Goal: Task Accomplishment & Management: Use online tool/utility

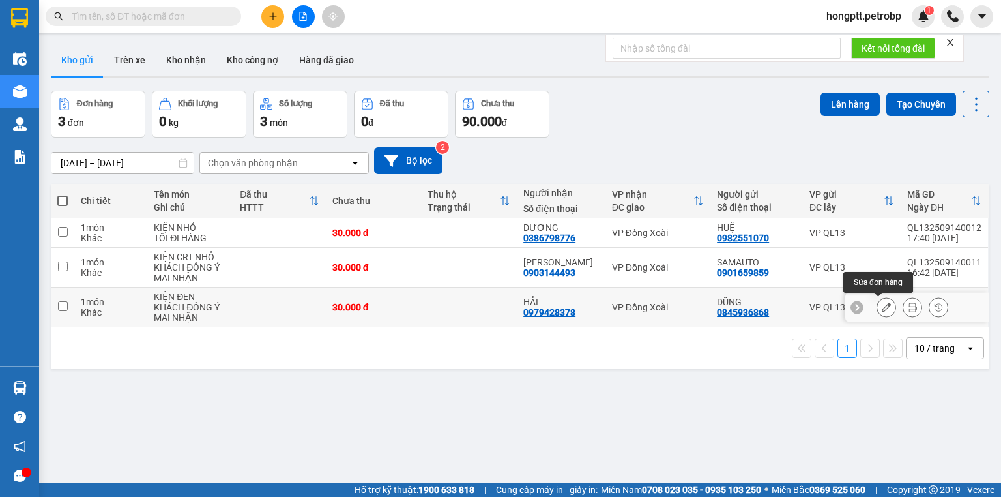
click at [882, 303] on icon at bounding box center [886, 307] width 9 height 9
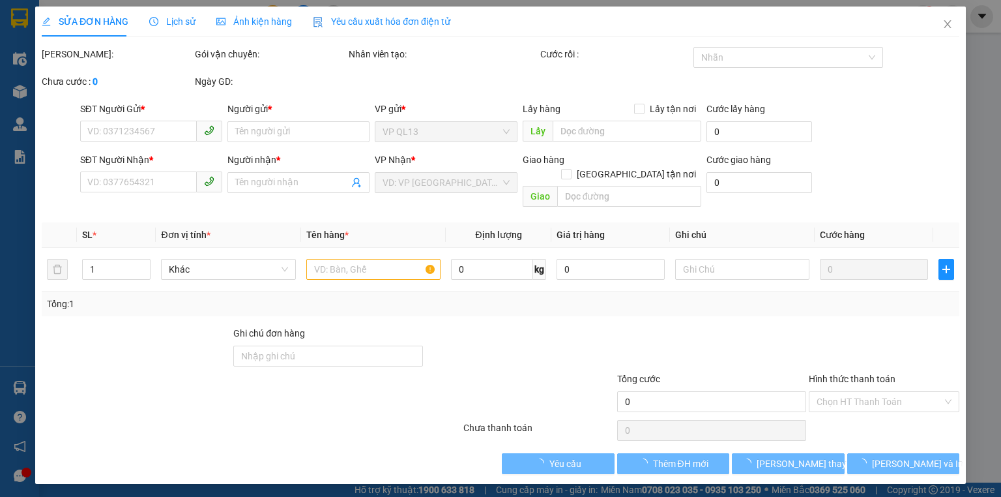
type input "0845936868"
type input "DŨNG"
type input "0979428378"
type input "HẢI"
type input "30.000"
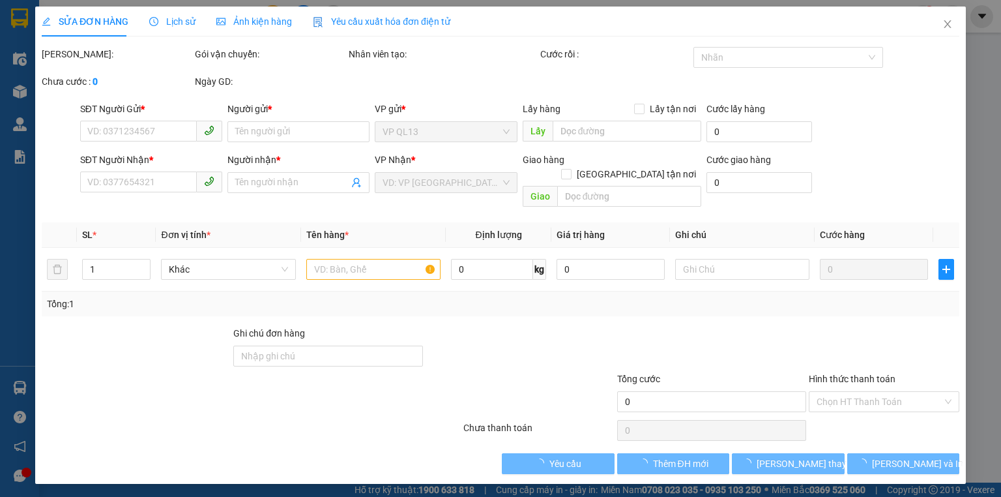
type input "30.000"
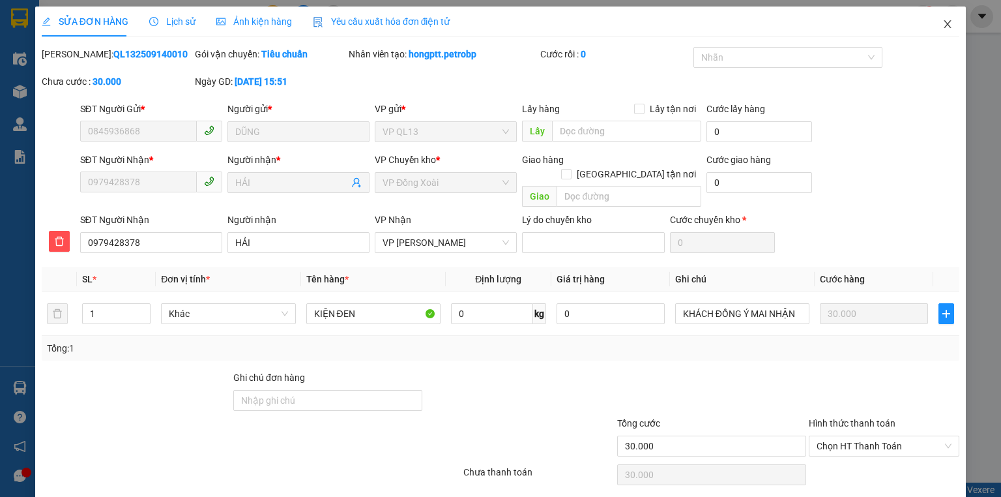
click at [943, 24] on icon "close" at bounding box center [948, 24] width 10 height 10
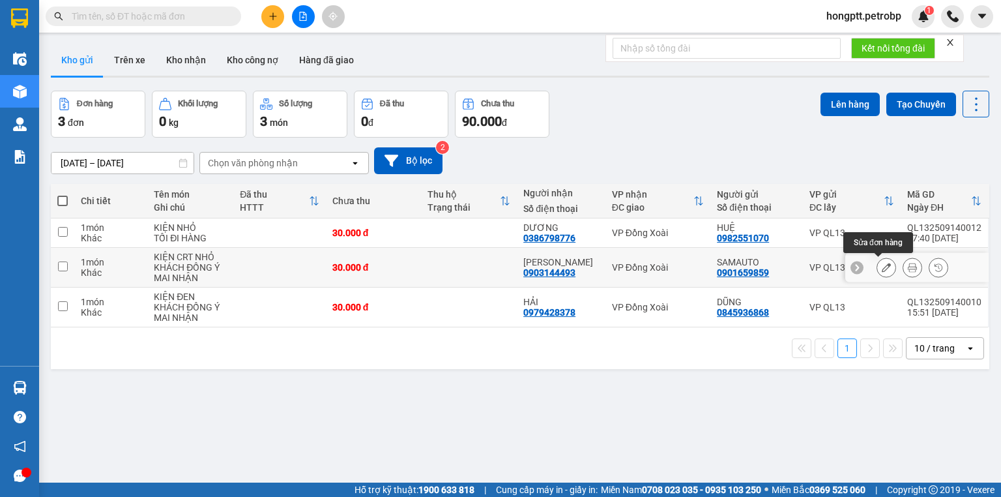
click at [882, 267] on icon at bounding box center [886, 267] width 9 height 9
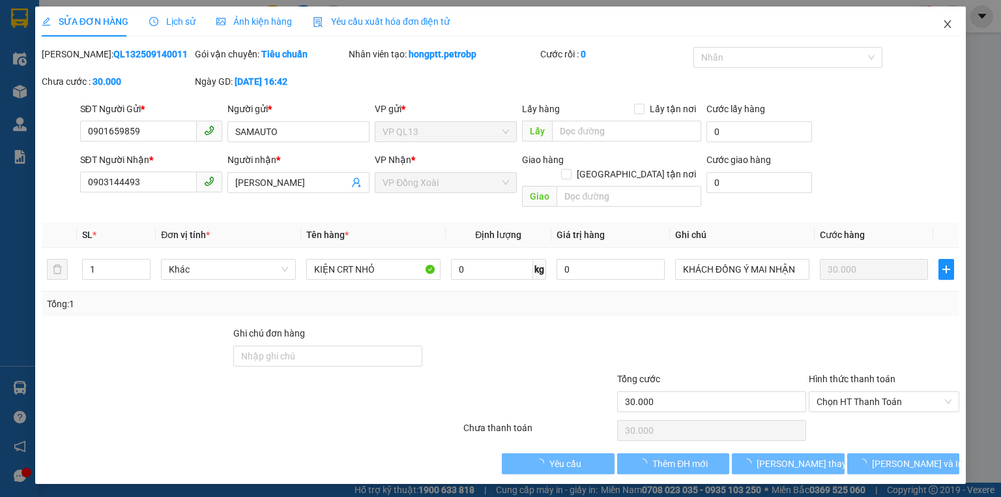
drag, startPoint x: 952, startPoint y: 20, endPoint x: 922, endPoint y: 38, distance: 35.1
click at [952, 20] on icon "close" at bounding box center [948, 24] width 10 height 10
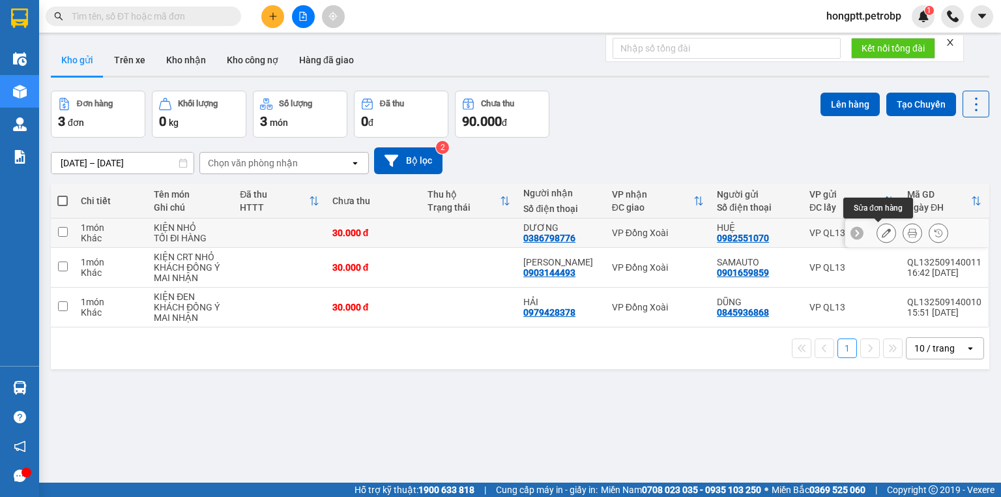
click at [882, 229] on icon at bounding box center [886, 232] width 9 height 9
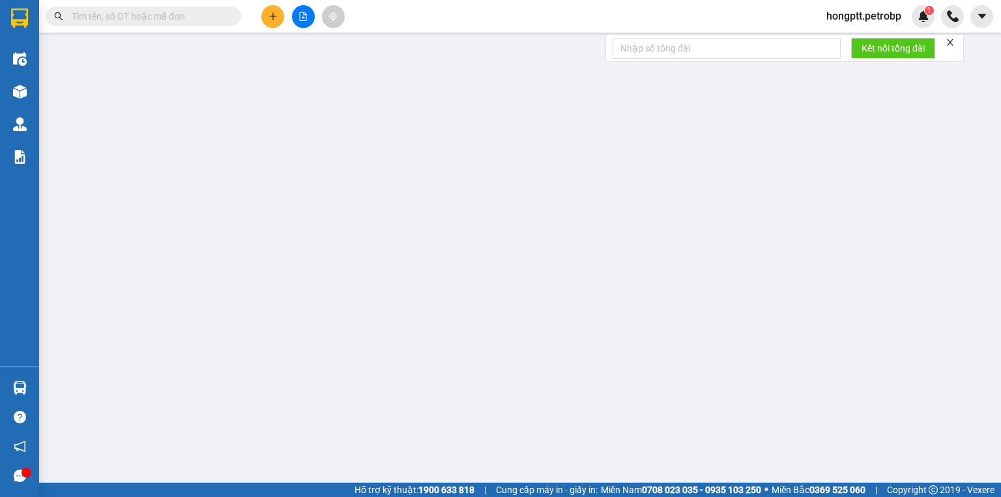
type input "0982551070"
type input "HUỆ"
type input "0386798776"
type input "DƯƠNG"
type input "30.000"
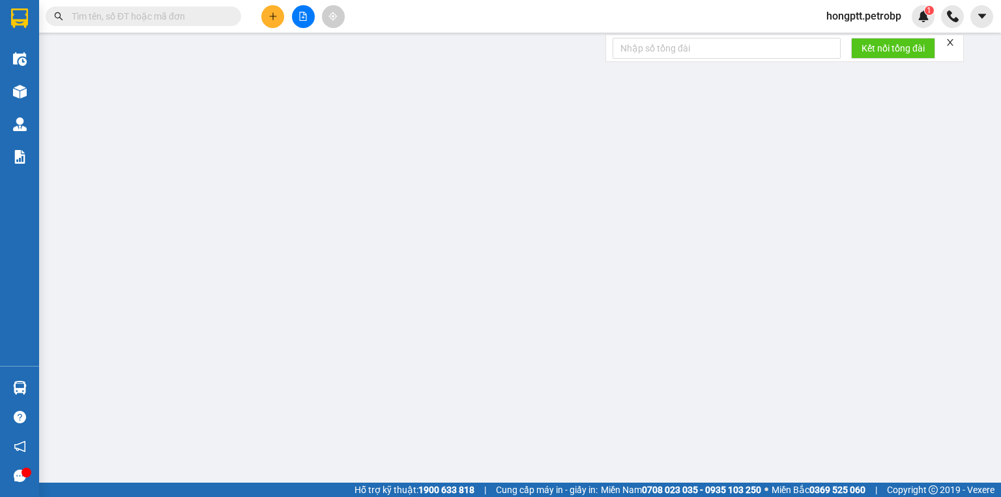
type input "30.000"
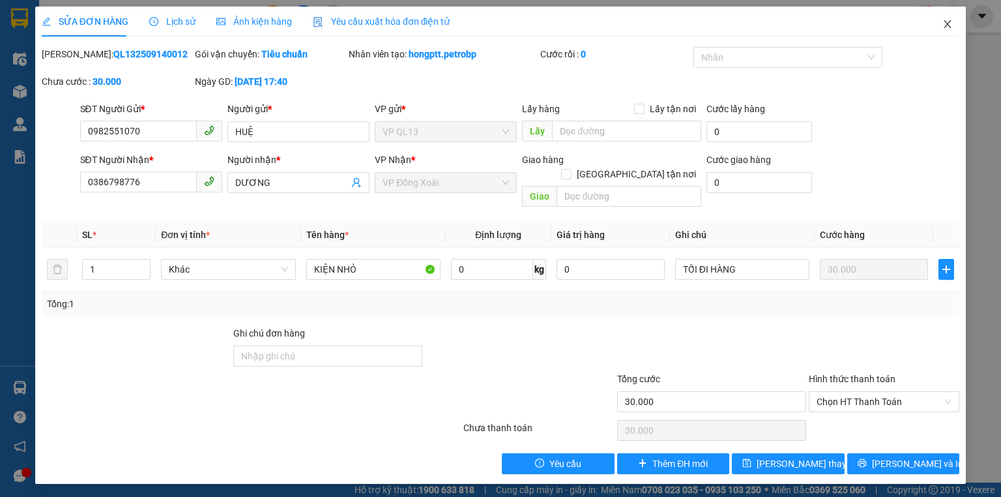
click at [951, 21] on icon "close" at bounding box center [948, 24] width 10 height 10
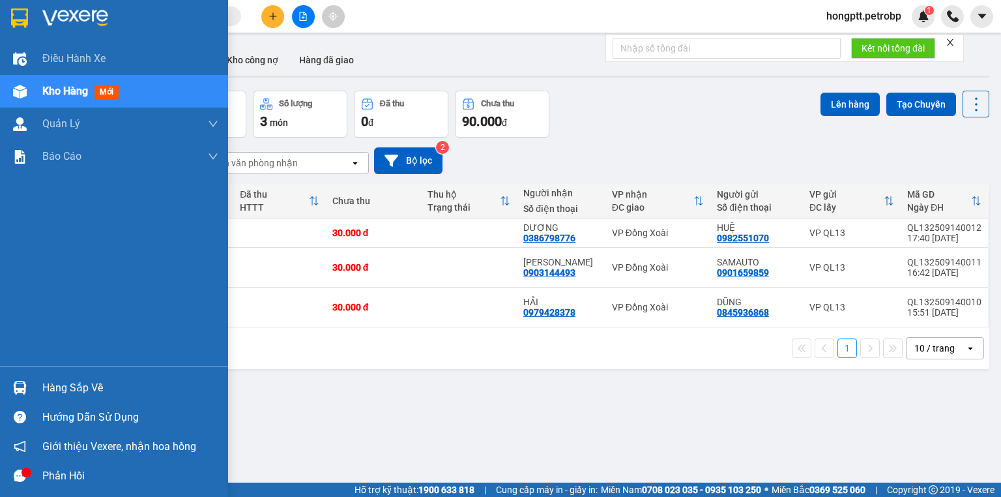
click at [33, 477] on div "Phản hồi" at bounding box center [114, 475] width 228 height 29
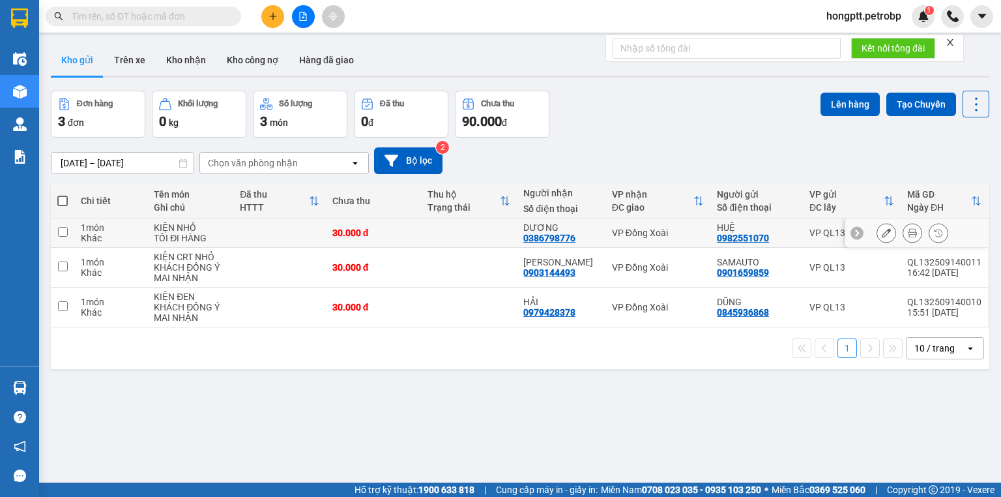
click at [67, 239] on td at bounding box center [62, 232] width 23 height 29
checkbox input "true"
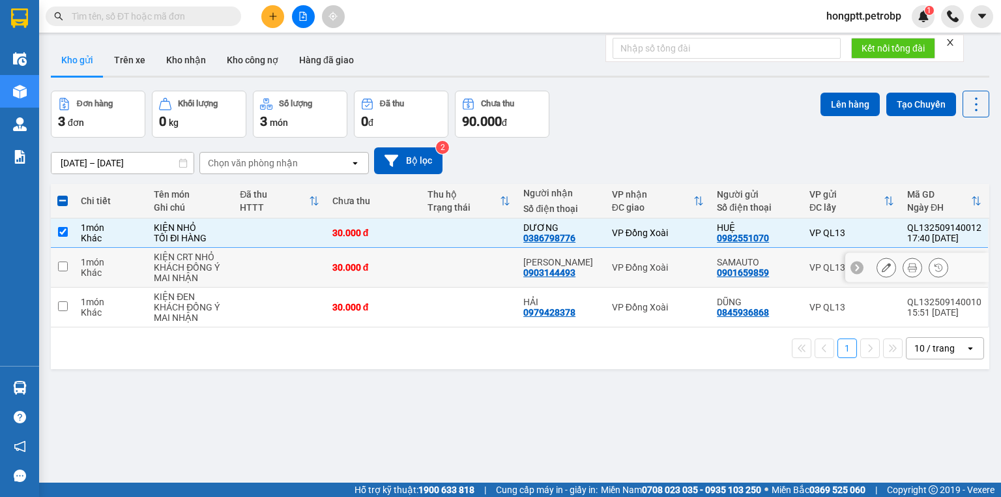
click at [59, 266] on input "checkbox" at bounding box center [63, 266] width 10 height 10
checkbox input "true"
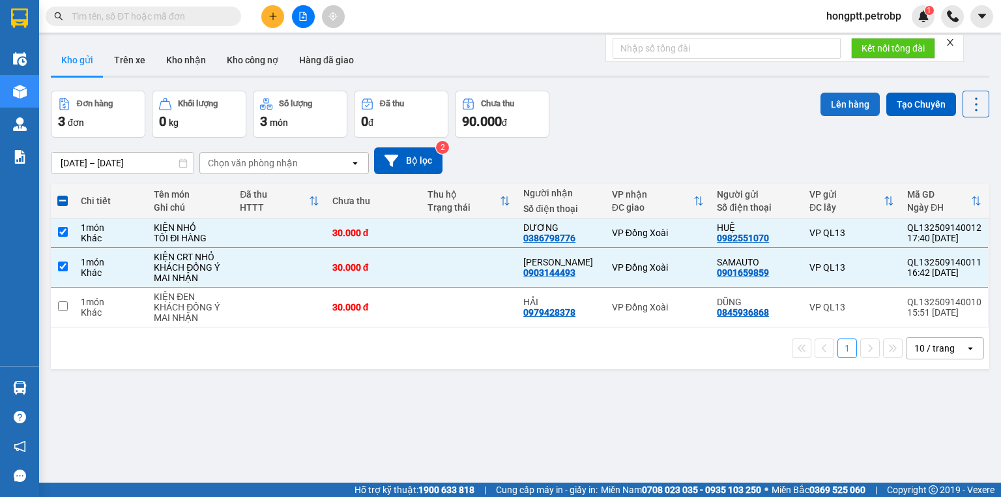
click at [857, 104] on button "Lên hàng" at bounding box center [850, 104] width 59 height 23
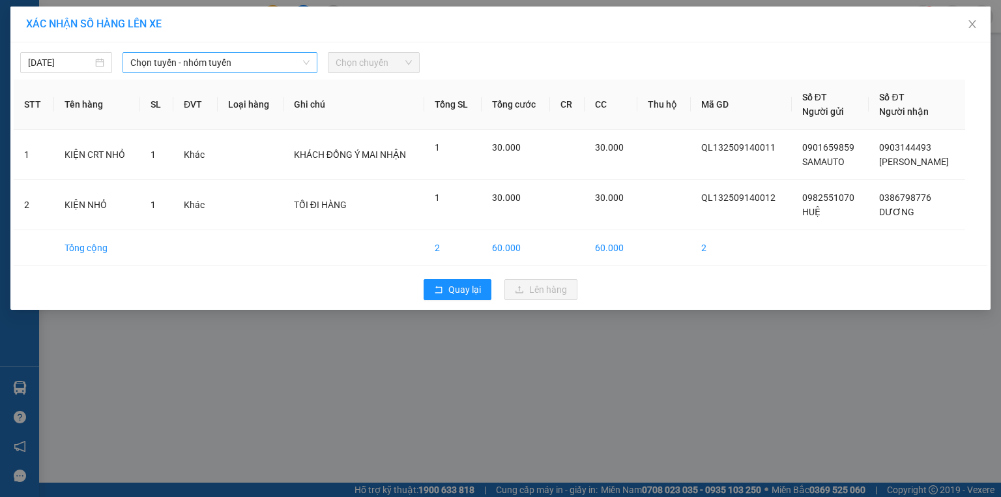
click at [177, 62] on span "Chọn tuyến - nhóm tuyến" at bounding box center [219, 63] width 179 height 20
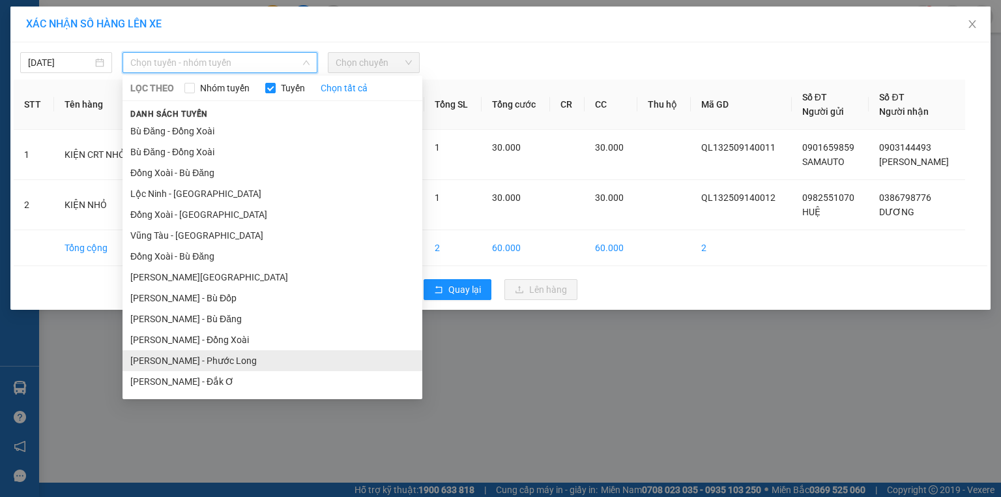
click at [188, 357] on li "[PERSON_NAME] - Phước Long" at bounding box center [273, 360] width 300 height 21
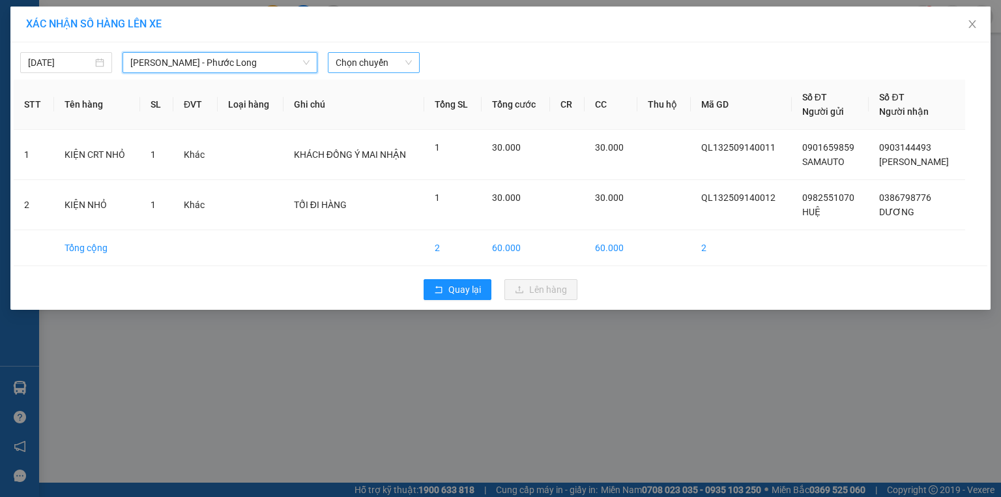
drag, startPoint x: 344, startPoint y: 57, endPoint x: 344, endPoint y: 70, distance: 13.0
click at [344, 70] on span "Chọn chuyến" at bounding box center [374, 63] width 76 height 20
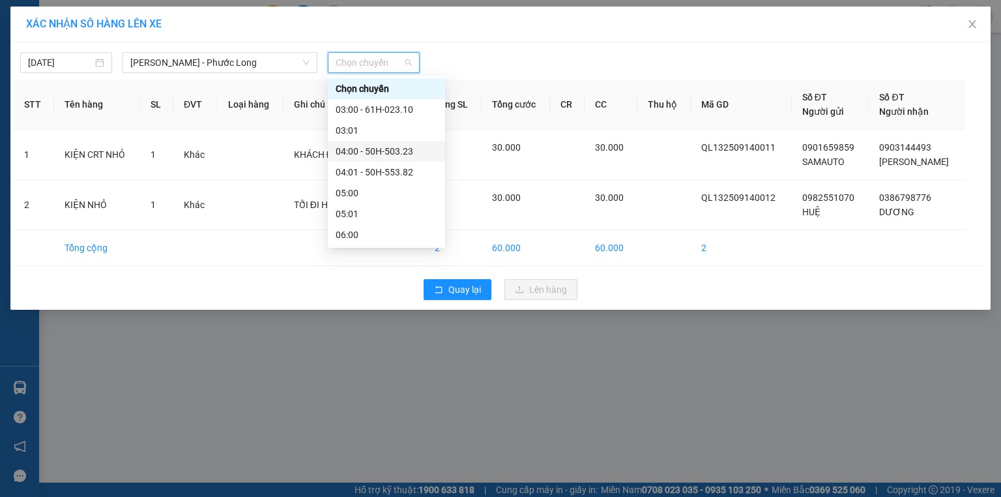
click at [371, 156] on div "04:00 - 50H-503.23" at bounding box center [387, 151] width 102 height 14
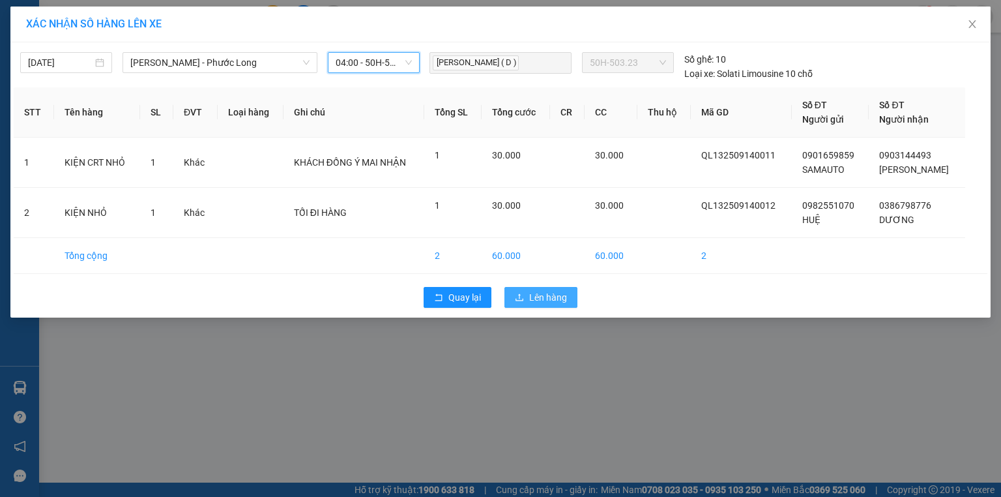
click at [538, 304] on button "Lên hàng" at bounding box center [541, 297] width 73 height 21
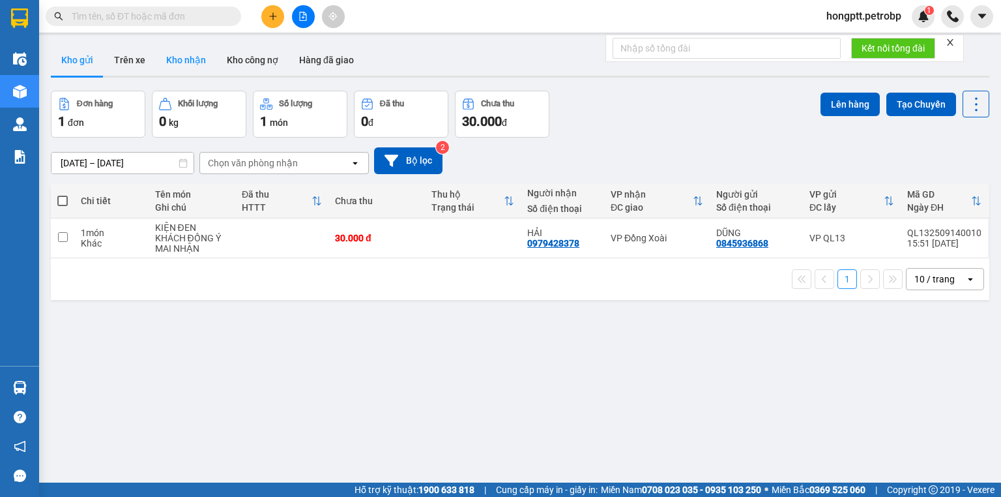
click at [195, 55] on button "Kho nhận" at bounding box center [186, 59] width 61 height 31
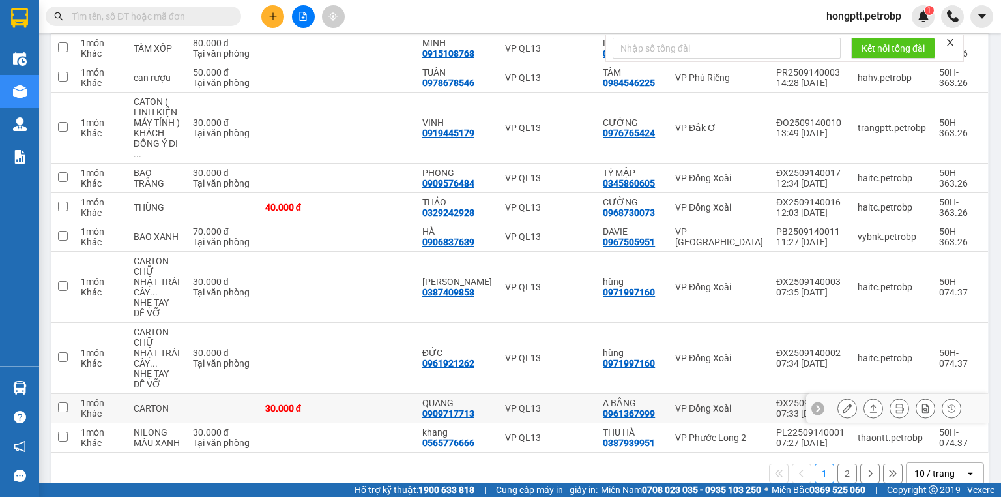
scroll to position [132, 0]
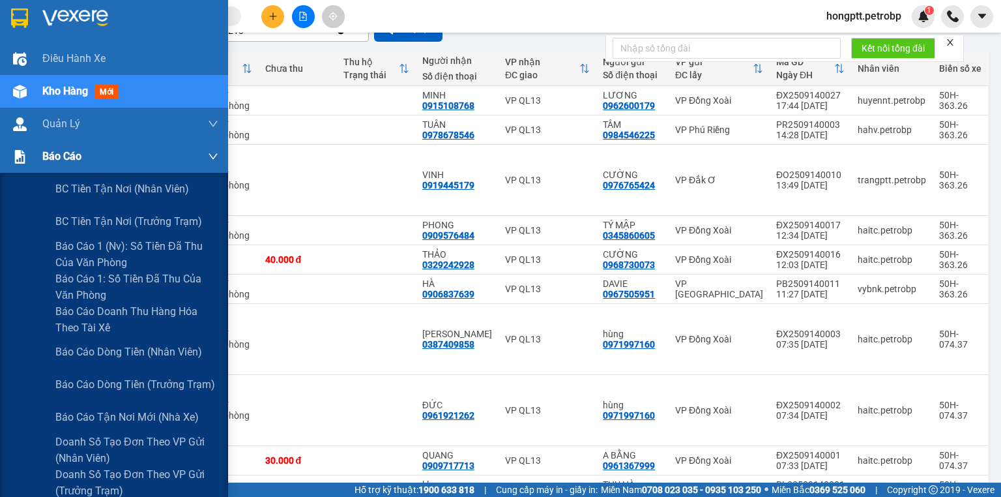
click at [18, 151] on img at bounding box center [20, 157] width 14 height 14
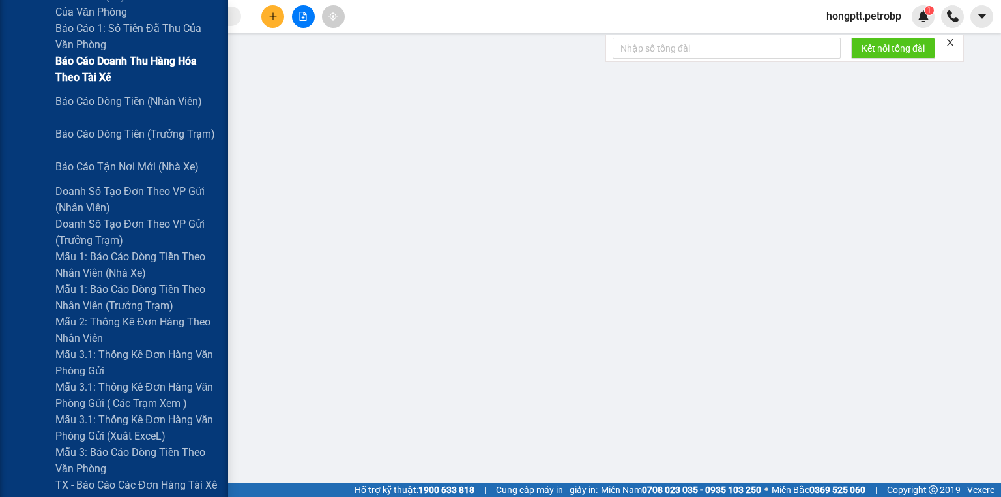
scroll to position [261, 0]
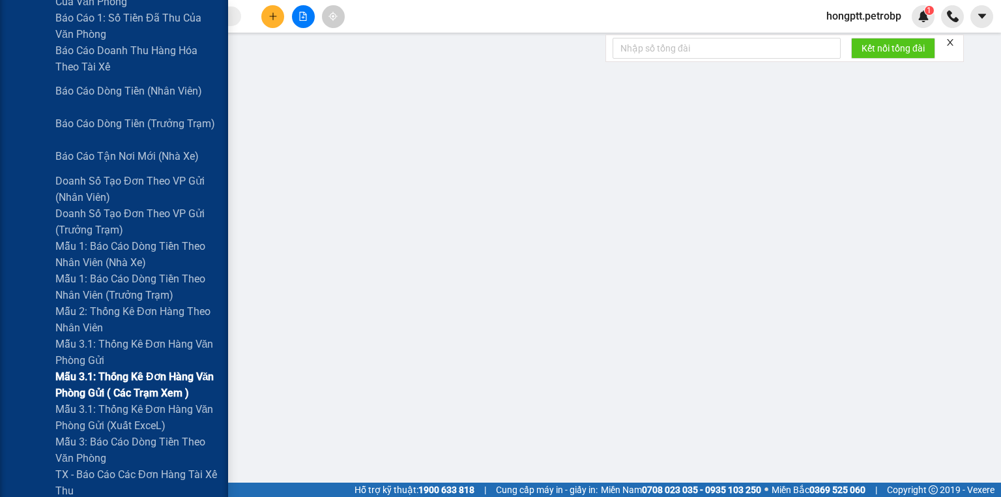
click at [143, 376] on span "Mẫu 3.1: Thống kê đơn hàng văn phòng gửi ( các trạm xem )" at bounding box center [136, 384] width 163 height 33
